Goal: Task Accomplishment & Management: Use online tool/utility

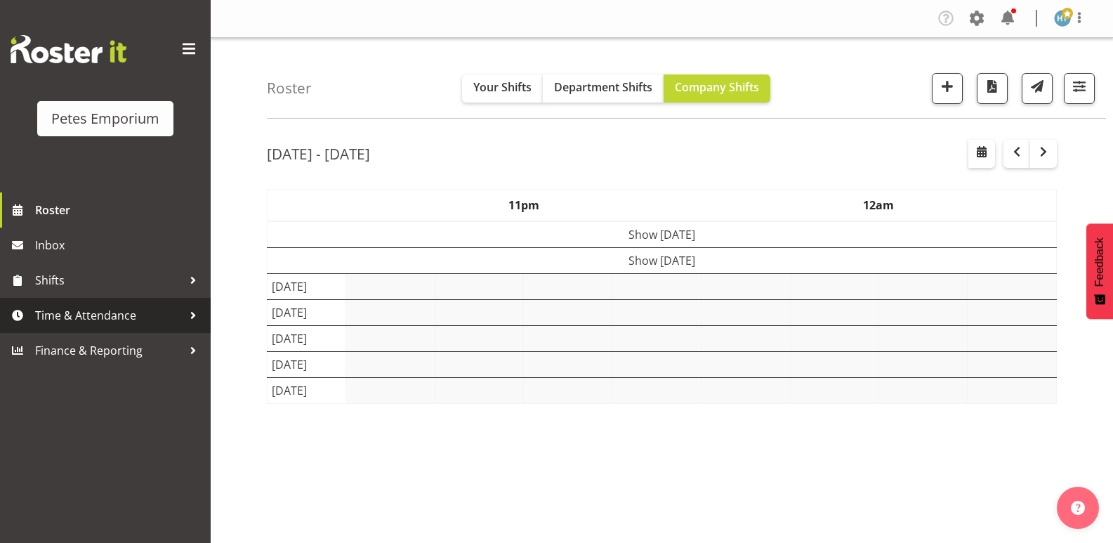
click at [111, 316] on span "Time & Attendance" at bounding box center [108, 315] width 147 height 21
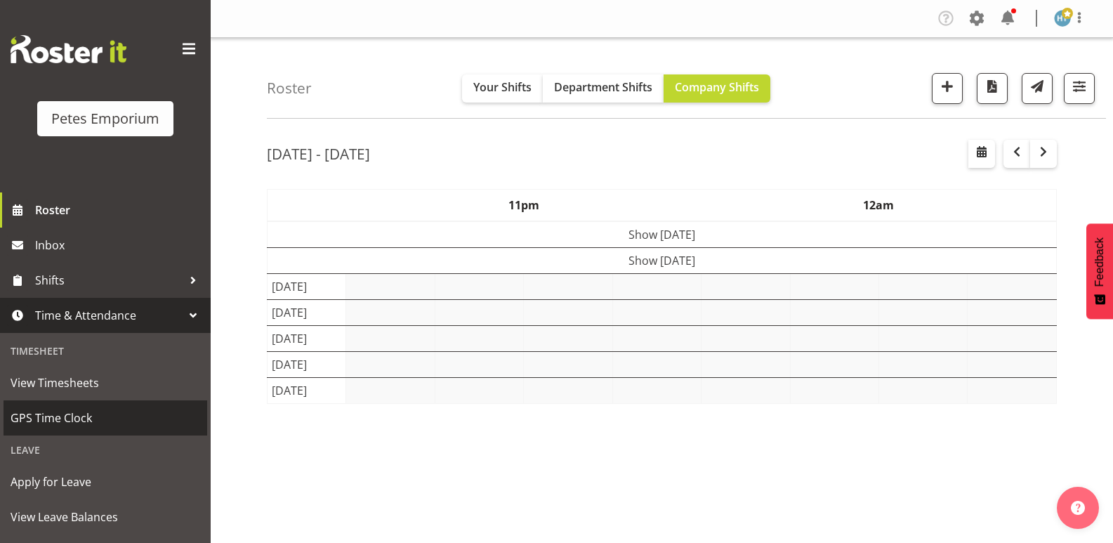
click at [58, 413] on span "GPS Time Clock" at bounding box center [106, 417] width 190 height 21
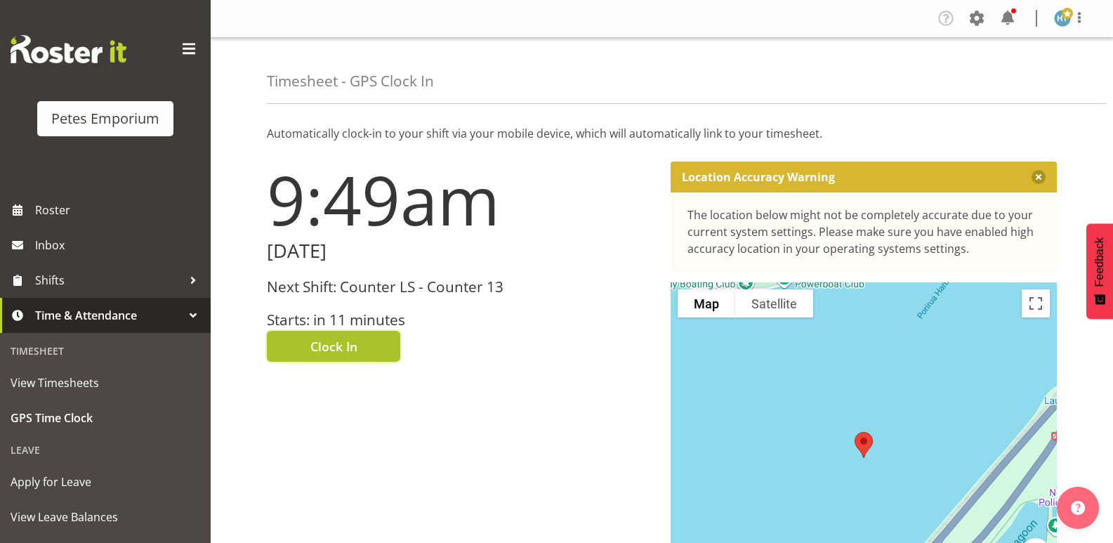
click at [364, 343] on button "Clock In" at bounding box center [333, 346] width 133 height 31
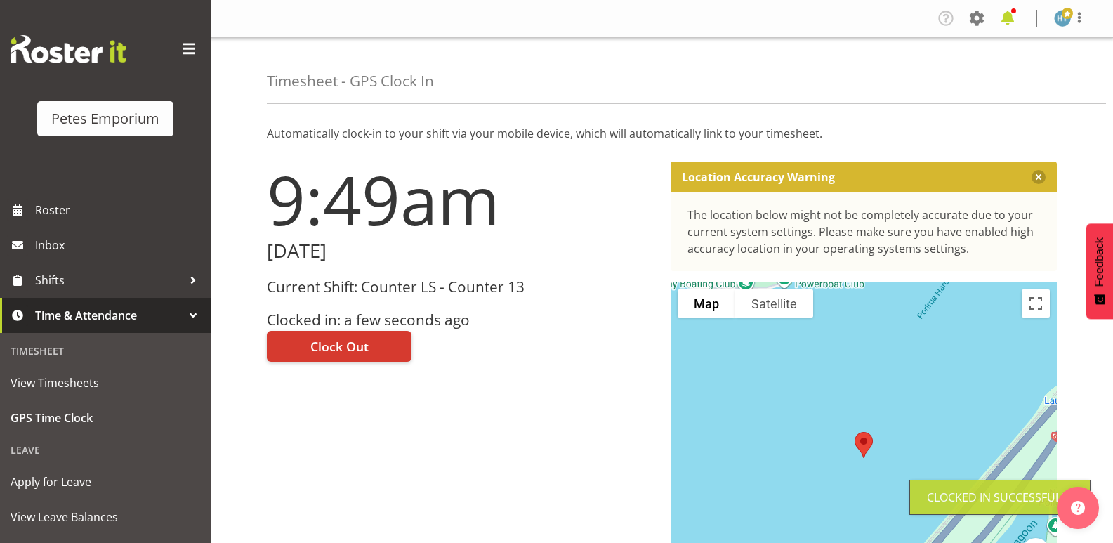
click at [1009, 22] on span at bounding box center [1007, 18] width 22 height 22
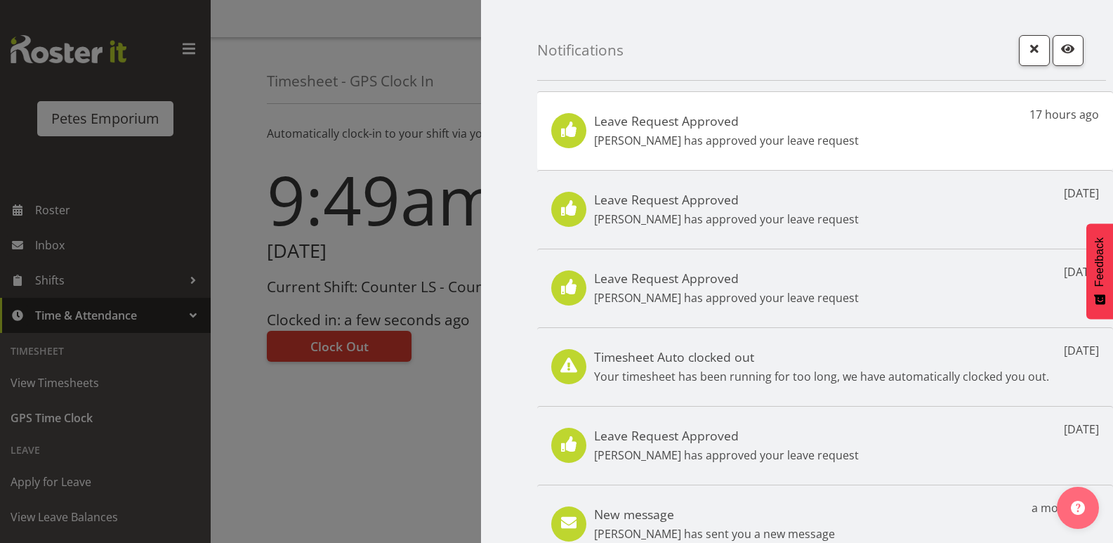
click at [760, 139] on p "[PERSON_NAME] has approved your leave request" at bounding box center [726, 140] width 265 height 17
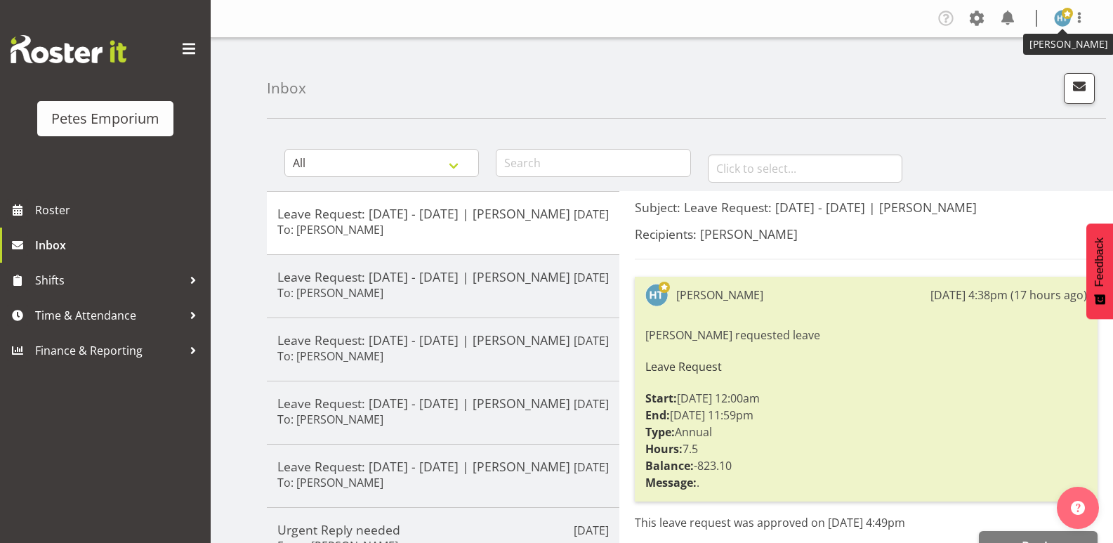
click at [1064, 20] on img at bounding box center [1062, 18] width 17 height 17
click at [1007, 72] on link "Log Out" at bounding box center [1020, 73] width 135 height 25
